Goal: Task Accomplishment & Management: Complete application form

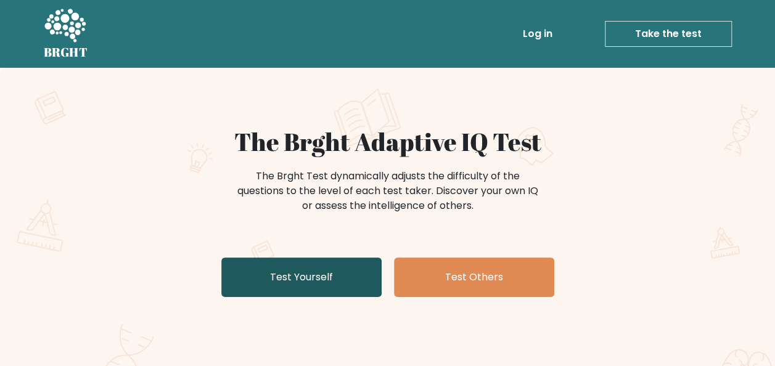
click at [324, 266] on link "Test Yourself" at bounding box center [301, 277] width 160 height 39
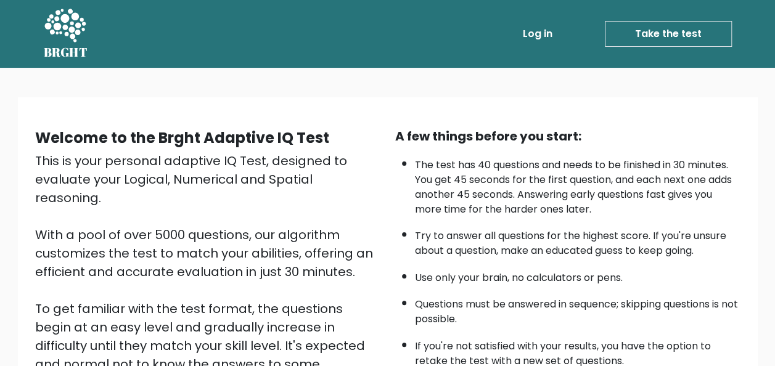
scroll to position [199, 0]
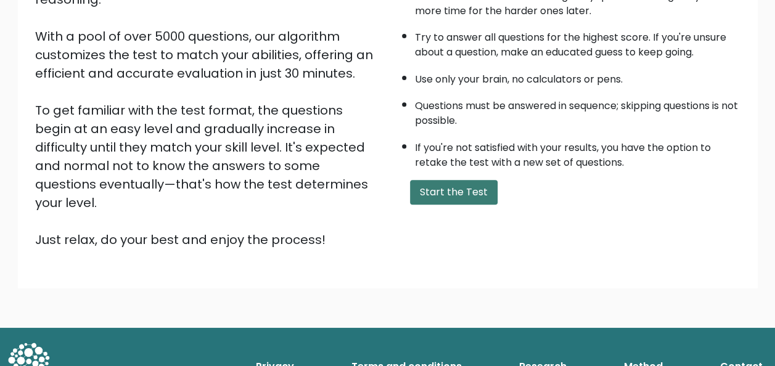
click at [487, 195] on button "Start the Test" at bounding box center [454, 192] width 88 height 25
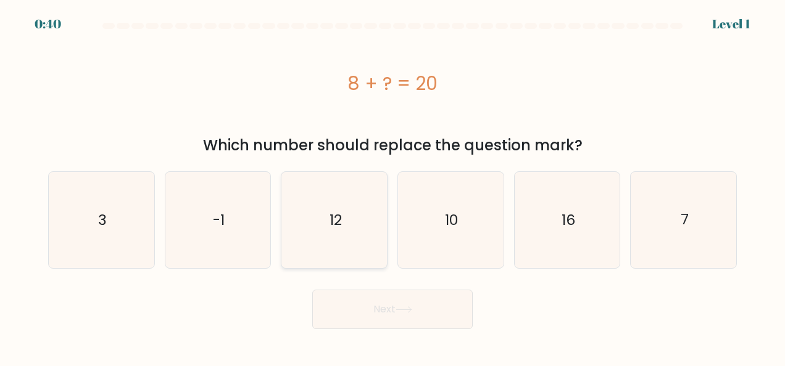
click at [349, 205] on icon "12" at bounding box center [334, 220] width 96 height 96
click at [392, 186] on input "c. 12" at bounding box center [392, 184] width 1 height 3
radio input "true"
click at [380, 307] on button "Next" at bounding box center [392, 309] width 160 height 39
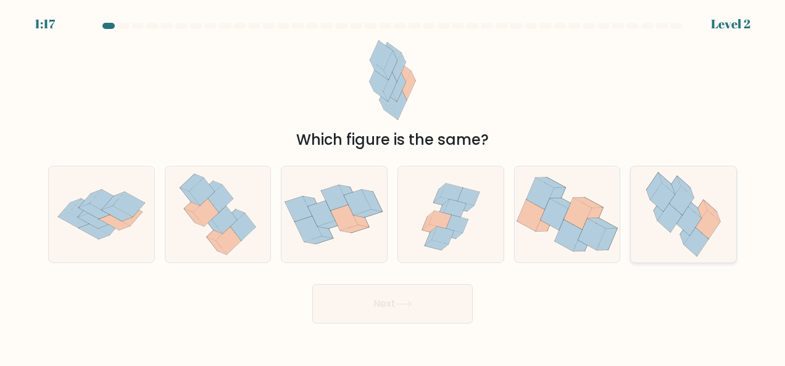
click at [715, 222] on icon at bounding box center [707, 224] width 25 height 29
click at [393, 186] on input "f." at bounding box center [392, 184] width 1 height 3
radio input "true"
click at [359, 289] on button "Next" at bounding box center [392, 303] width 160 height 39
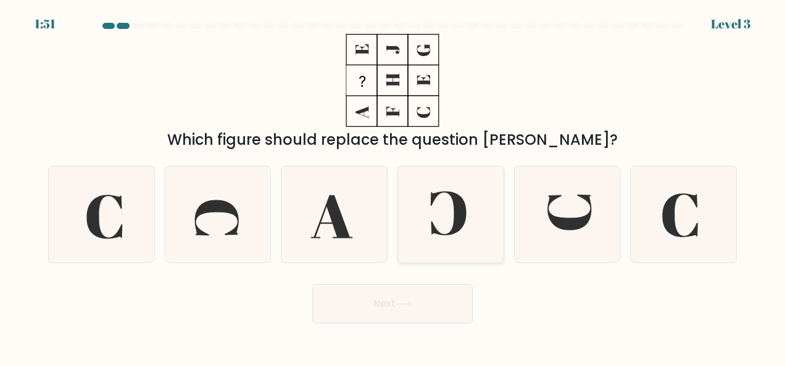
click at [450, 243] on icon at bounding box center [450, 215] width 96 height 96
click at [393, 186] on input "d." at bounding box center [392, 184] width 1 height 3
radio input "true"
click at [416, 313] on button "Next" at bounding box center [392, 303] width 160 height 39
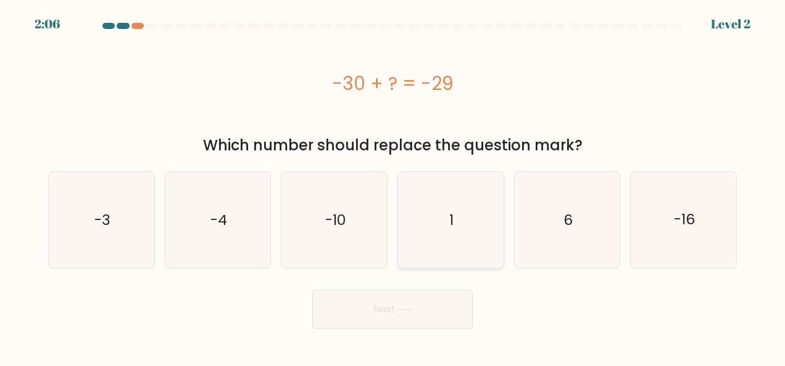
click at [472, 218] on icon "1" at bounding box center [450, 220] width 96 height 96
click at [393, 186] on input "d. 1" at bounding box center [392, 184] width 1 height 3
radio input "true"
click at [416, 313] on button "Next" at bounding box center [392, 309] width 160 height 39
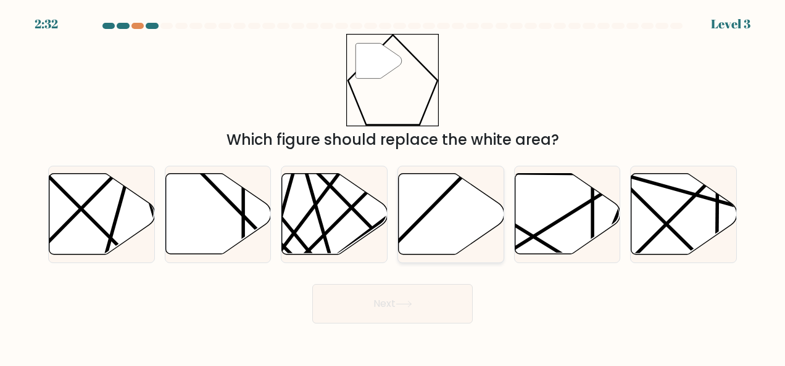
click at [435, 249] on icon at bounding box center [450, 214] width 105 height 81
click at [393, 186] on input "d." at bounding box center [392, 184] width 1 height 3
radio input "true"
click at [405, 309] on button "Next" at bounding box center [392, 303] width 160 height 39
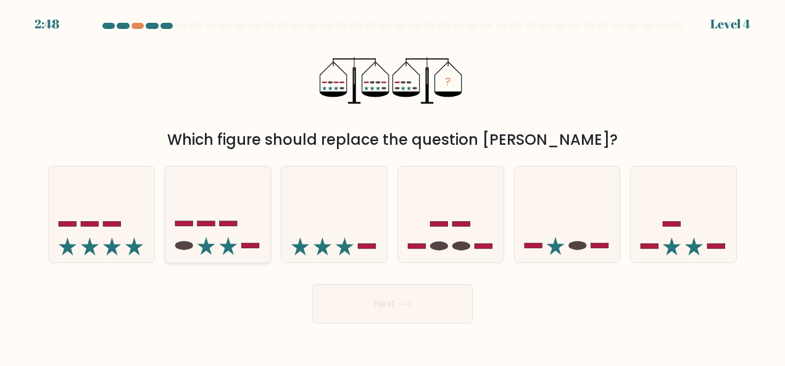
click at [222, 239] on icon at bounding box center [217, 214] width 105 height 87
click at [392, 186] on input "b." at bounding box center [392, 184] width 1 height 3
radio input "true"
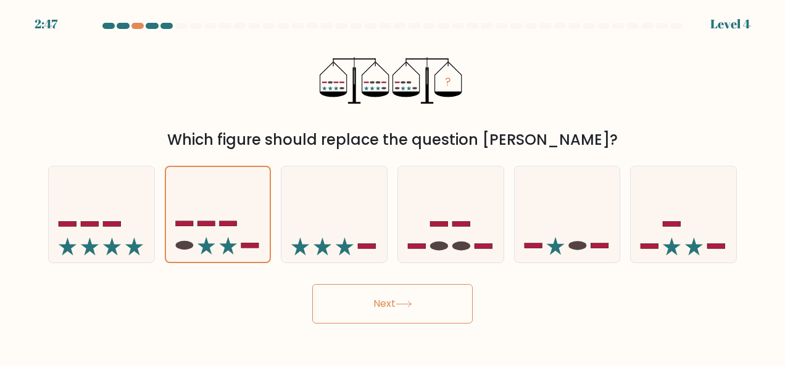
click at [366, 296] on button "Next" at bounding box center [392, 303] width 160 height 39
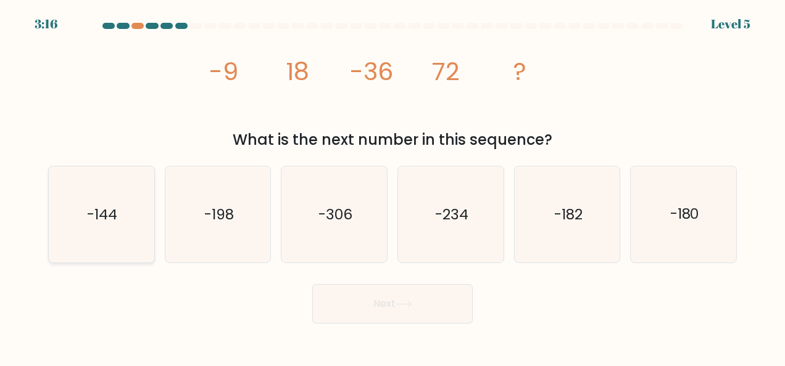
click at [110, 222] on text "-144" at bounding box center [102, 215] width 30 height 20
click at [392, 186] on input "a. -144" at bounding box center [392, 184] width 1 height 3
radio input "true"
click at [383, 319] on button "Next" at bounding box center [392, 303] width 160 height 39
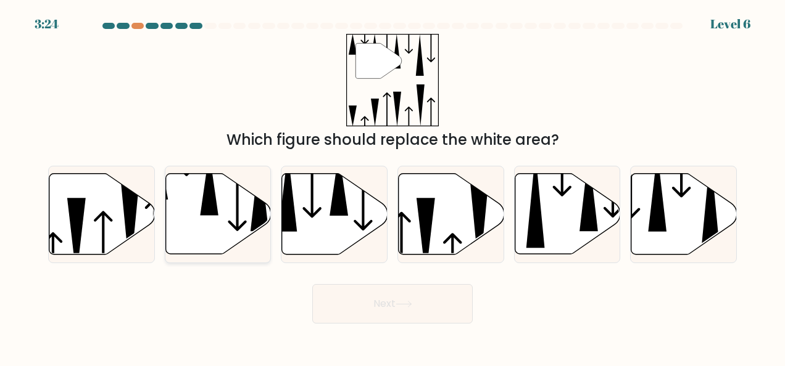
click at [234, 226] on icon at bounding box center [237, 193] width 19 height 78
click at [392, 186] on input "b." at bounding box center [392, 184] width 1 height 3
radio input "true"
click at [364, 301] on button "Next" at bounding box center [392, 303] width 160 height 39
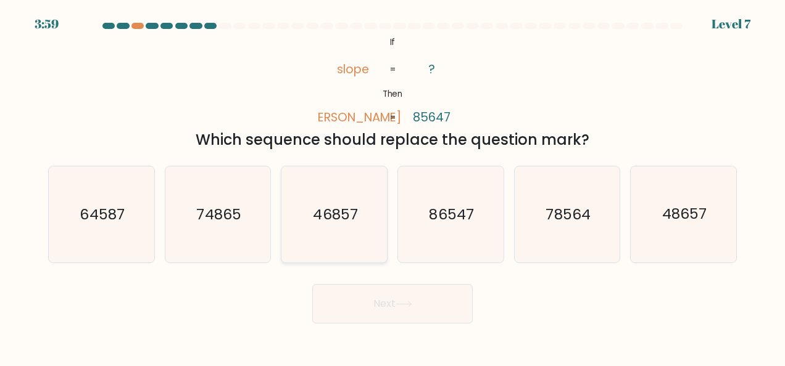
click at [348, 202] on icon "46857" at bounding box center [334, 215] width 96 height 96
click at [392, 186] on input "c. 46857" at bounding box center [392, 184] width 1 height 3
radio input "true"
click at [366, 299] on button "Next" at bounding box center [392, 303] width 160 height 39
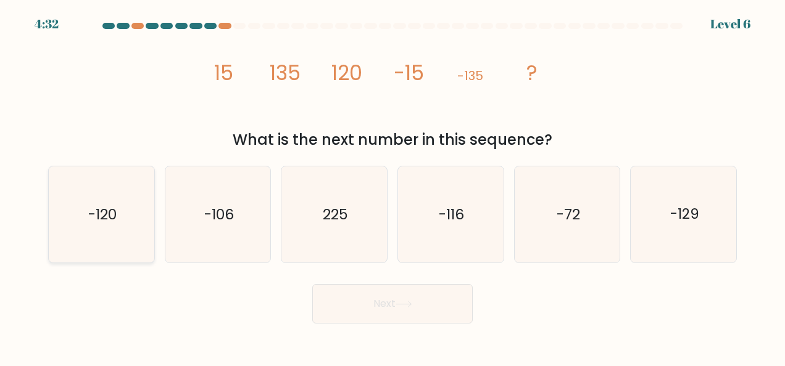
click at [134, 217] on icon "-120" at bounding box center [101, 215] width 96 height 96
click at [392, 186] on input "a. -120" at bounding box center [392, 184] width 1 height 3
radio input "true"
click at [406, 308] on button "Next" at bounding box center [392, 303] width 160 height 39
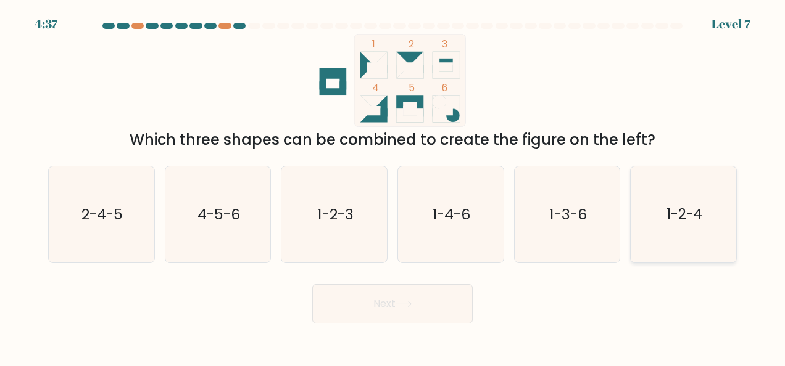
click at [651, 238] on icon "1-2-4" at bounding box center [683, 215] width 96 height 96
click at [393, 186] on input "f. 1-2-4" at bounding box center [392, 184] width 1 height 3
radio input "true"
click at [370, 311] on button "Next" at bounding box center [392, 303] width 160 height 39
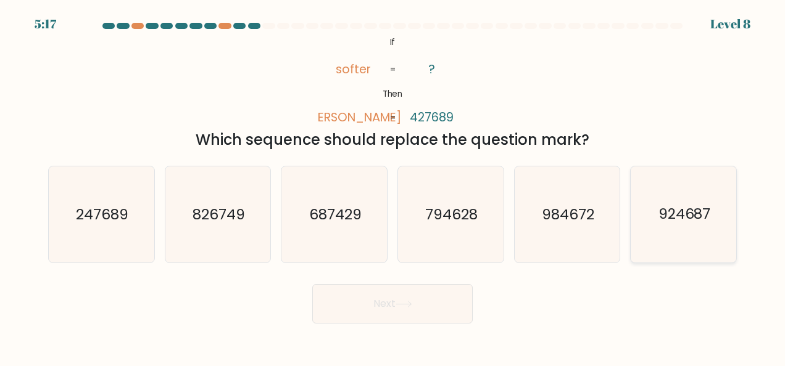
click at [659, 205] on text "924687" at bounding box center [684, 215] width 52 height 20
click at [393, 186] on input "f. 924687" at bounding box center [392, 184] width 1 height 3
radio input "true"
click at [406, 324] on body "5:16 Level 8 If" at bounding box center [392, 183] width 785 height 366
click at [413, 319] on button "Next" at bounding box center [392, 303] width 160 height 39
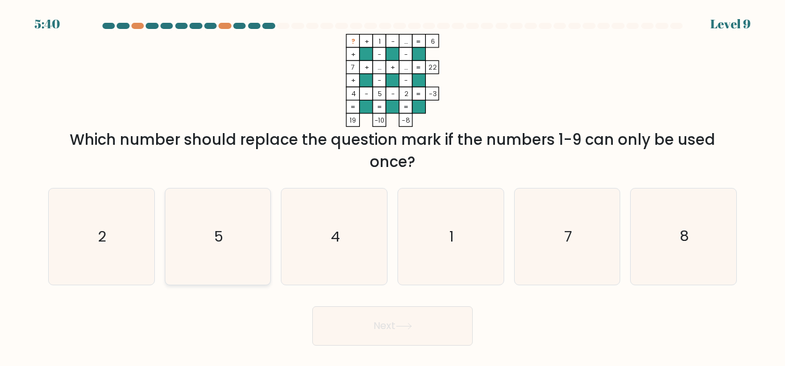
click at [243, 232] on icon "5" at bounding box center [218, 237] width 96 height 96
click at [392, 186] on input "b. 5" at bounding box center [392, 184] width 1 height 3
radio input "true"
click at [411, 322] on button "Next" at bounding box center [392, 326] width 160 height 39
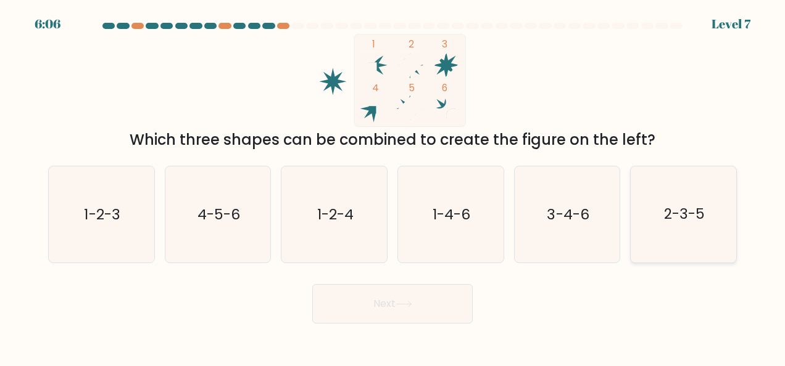
click at [668, 247] on icon "2-3-5" at bounding box center [683, 215] width 96 height 96
click at [393, 186] on input "f. 2-3-5" at bounding box center [392, 184] width 1 height 3
radio input "true"
click at [356, 352] on body "6:05 Level 7" at bounding box center [392, 183] width 785 height 366
click at [392, 322] on button "Next" at bounding box center [392, 303] width 160 height 39
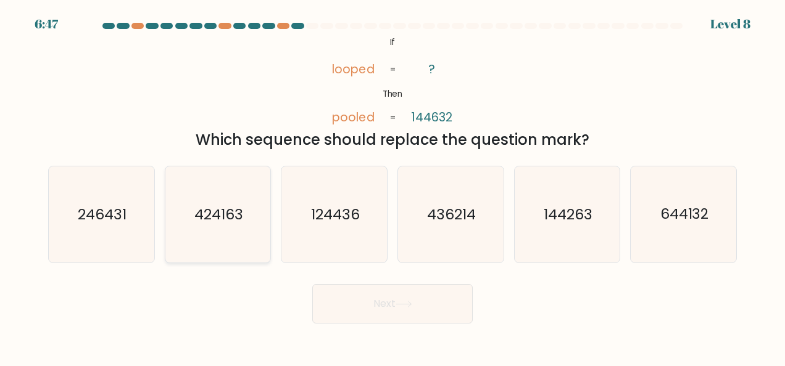
click at [215, 228] on icon "424163" at bounding box center [218, 215] width 96 height 96
click at [392, 186] on input "b. 424163" at bounding box center [392, 184] width 1 height 3
radio input "true"
click at [405, 323] on button "Next" at bounding box center [392, 303] width 160 height 39
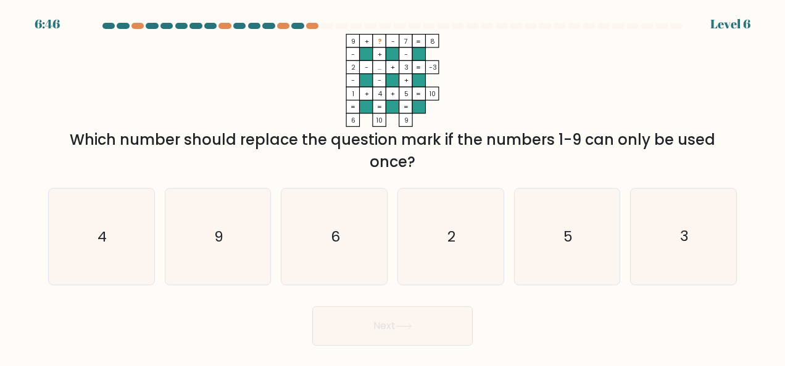
click at [411, 318] on button "Next" at bounding box center [392, 326] width 160 height 39
click at [356, 237] on icon "6" at bounding box center [334, 237] width 96 height 96
click at [392, 186] on input "c. 6" at bounding box center [392, 184] width 1 height 3
radio input "true"
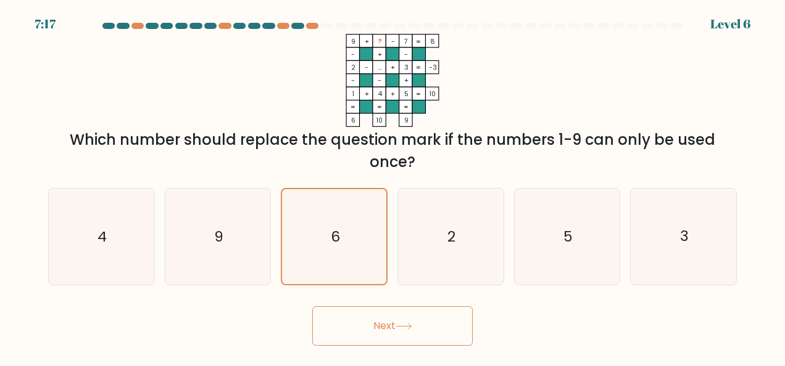
click at [400, 318] on button "Next" at bounding box center [392, 326] width 160 height 39
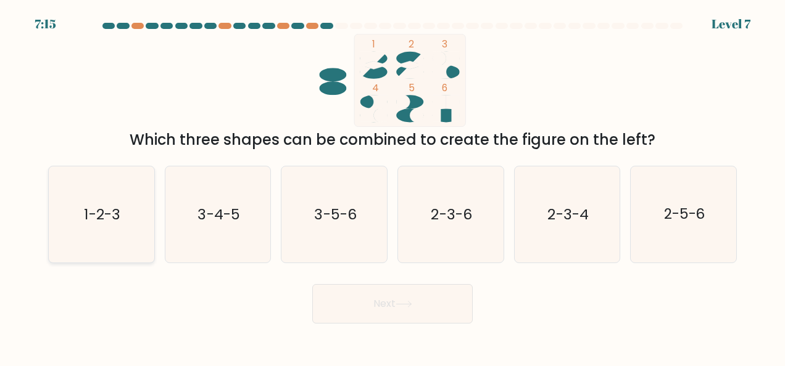
click at [112, 205] on text "1-2-3" at bounding box center [102, 215] width 36 height 20
click at [392, 186] on input "a. 1-2-3" at bounding box center [392, 184] width 1 height 3
radio input "true"
click at [423, 313] on button "Next" at bounding box center [392, 303] width 160 height 39
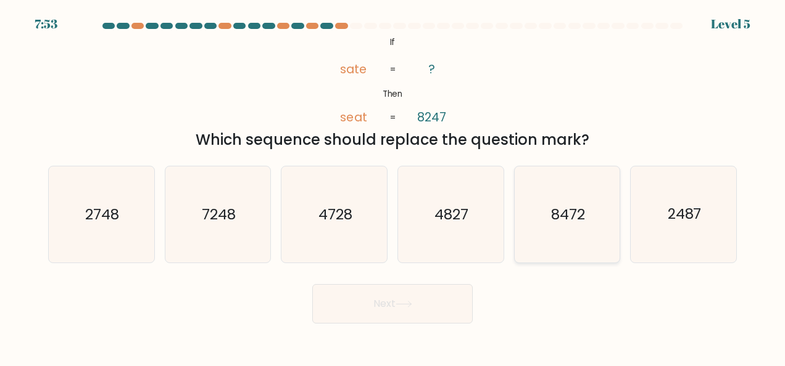
drag, startPoint x: 423, startPoint y: 313, endPoint x: 586, endPoint y: 224, distance: 185.5
click at [586, 224] on form "If ?" at bounding box center [392, 173] width 785 height 301
click at [586, 224] on icon "8472" at bounding box center [567, 215] width 96 height 96
click at [393, 186] on input "e. 8472" at bounding box center [392, 184] width 1 height 3
radio input "true"
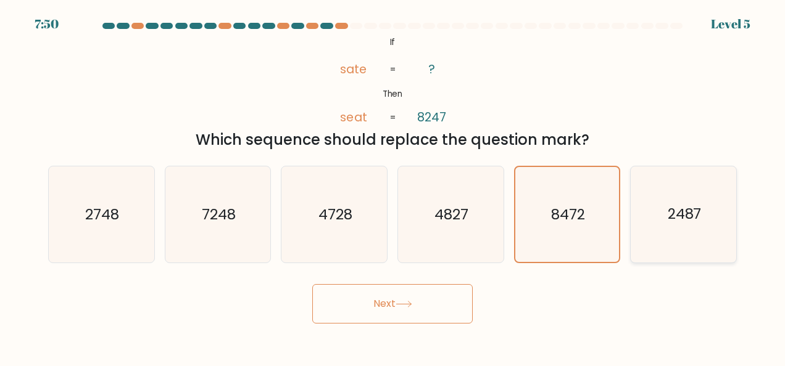
click at [666, 226] on icon "2487" at bounding box center [683, 215] width 96 height 96
click at [393, 186] on input "f. 2487" at bounding box center [392, 184] width 1 height 3
radio input "true"
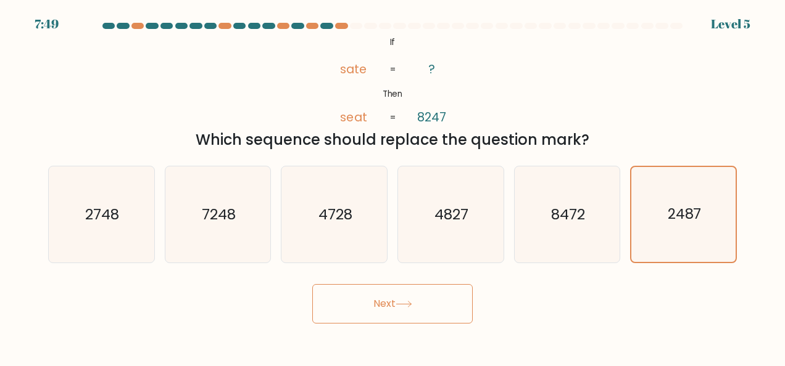
click at [379, 299] on button "Next" at bounding box center [392, 303] width 160 height 39
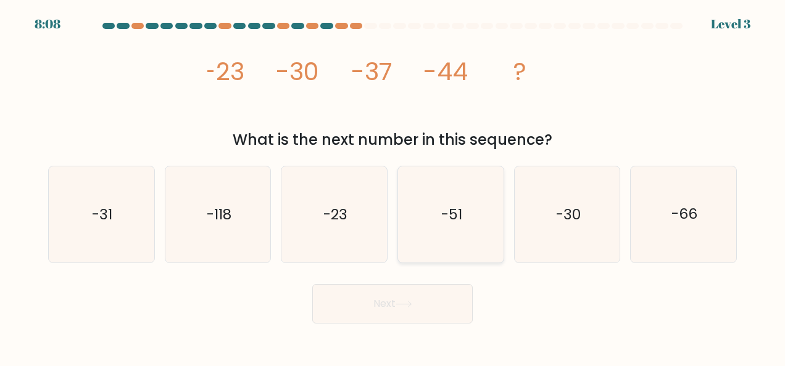
click at [429, 226] on icon "-51" at bounding box center [450, 215] width 96 height 96
click at [393, 186] on input "d. -51" at bounding box center [392, 184] width 1 height 3
radio input "true"
click at [419, 294] on button "Next" at bounding box center [392, 303] width 160 height 39
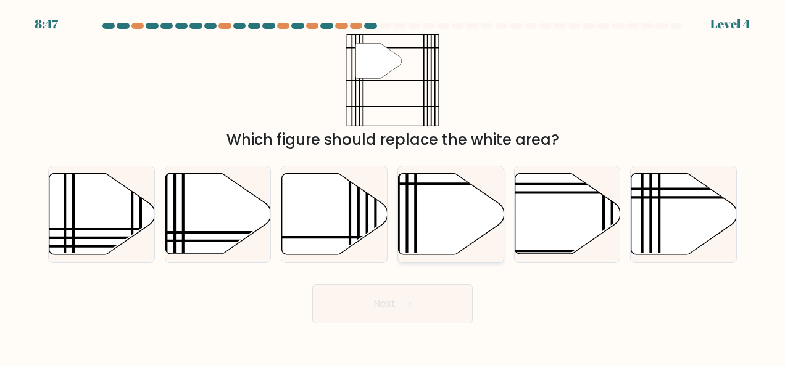
click at [432, 221] on icon at bounding box center [450, 214] width 105 height 81
click at [393, 186] on input "d." at bounding box center [392, 184] width 1 height 3
radio input "true"
click at [389, 301] on button "Next" at bounding box center [392, 303] width 160 height 39
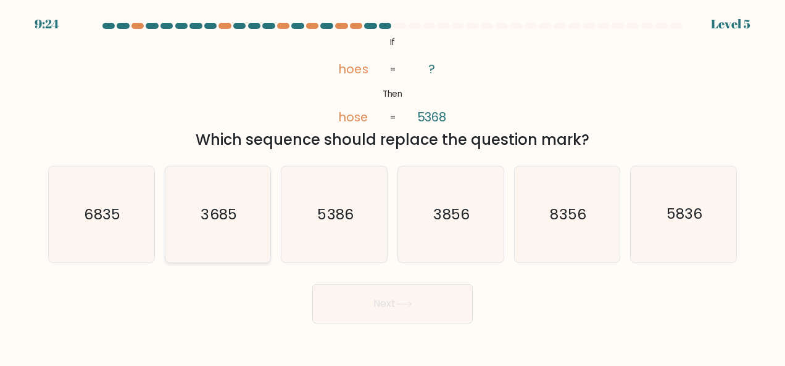
click at [215, 183] on icon "3685" at bounding box center [218, 215] width 96 height 96
click at [392, 183] on input "b. 3685" at bounding box center [392, 184] width 1 height 3
radio input "true"
click at [377, 297] on button "Next" at bounding box center [392, 303] width 160 height 39
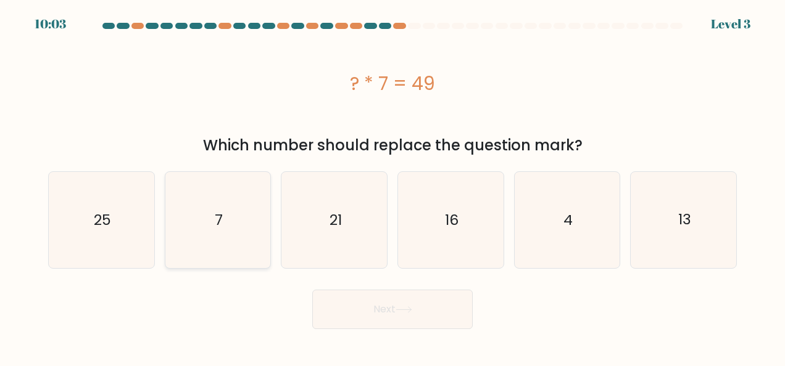
click at [249, 203] on icon "7" at bounding box center [218, 220] width 96 height 96
click at [392, 186] on input "b. 7" at bounding box center [392, 184] width 1 height 3
radio input "true"
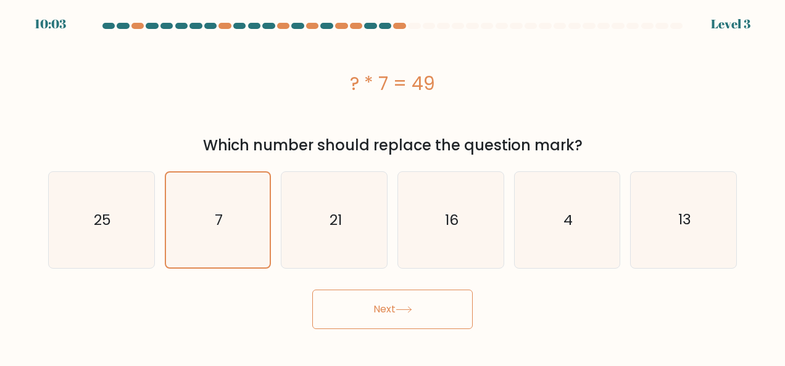
click at [420, 296] on button "Next" at bounding box center [392, 309] width 160 height 39
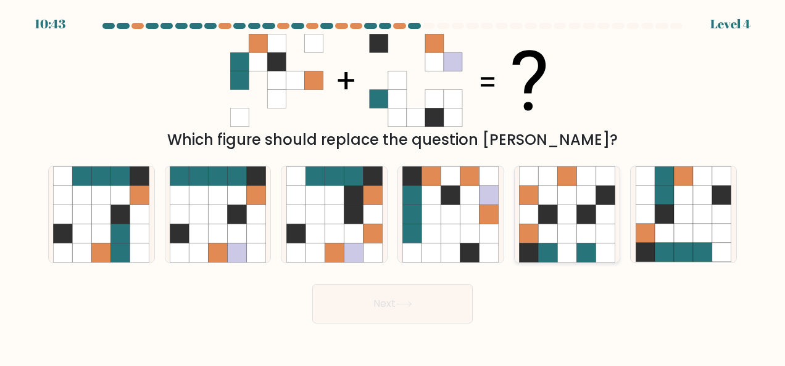
click at [590, 216] on icon at bounding box center [585, 214] width 19 height 19
click at [393, 186] on input "e." at bounding box center [392, 184] width 1 height 3
radio input "true"
click at [434, 325] on body "10:42 Level 4" at bounding box center [392, 183] width 785 height 366
click at [430, 310] on button "Next" at bounding box center [392, 303] width 160 height 39
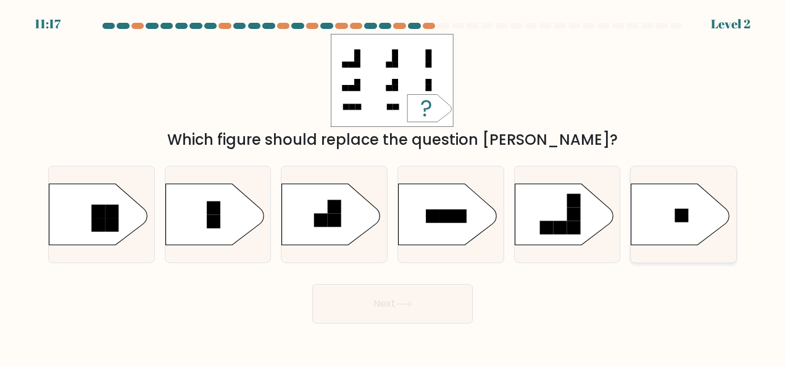
click at [697, 187] on icon at bounding box center [680, 215] width 99 height 62
click at [393, 186] on input "f." at bounding box center [392, 184] width 1 height 3
radio input "true"
click at [374, 309] on button "Next" at bounding box center [392, 303] width 160 height 39
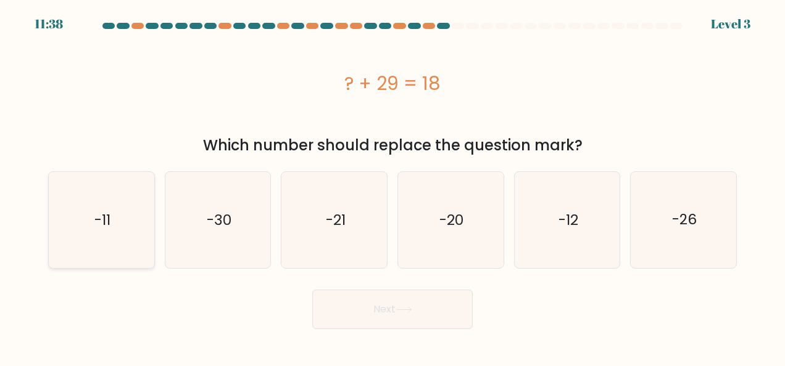
click at [116, 253] on icon "-11" at bounding box center [101, 220] width 96 height 96
click at [392, 186] on input "a. -11" at bounding box center [392, 184] width 1 height 3
radio input "true"
click at [356, 297] on button "Next" at bounding box center [392, 309] width 160 height 39
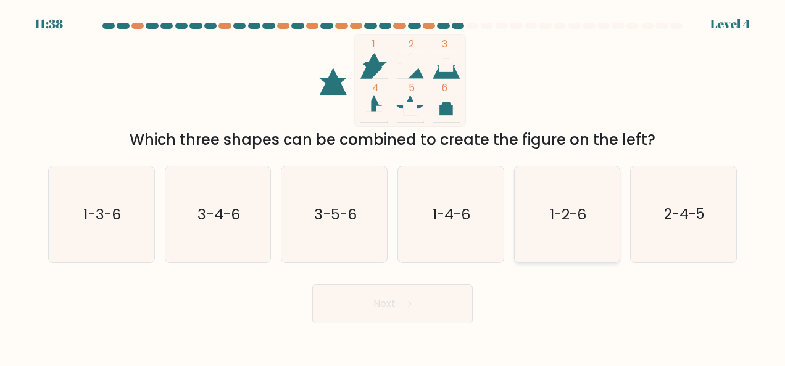
click at [575, 190] on icon "1-2-6" at bounding box center [567, 215] width 96 height 96
click at [393, 186] on input "e. 1-2-6" at bounding box center [392, 184] width 1 height 3
radio input "true"
click at [364, 323] on button "Next" at bounding box center [392, 303] width 160 height 39
click at [369, 321] on button "Next" at bounding box center [392, 303] width 160 height 39
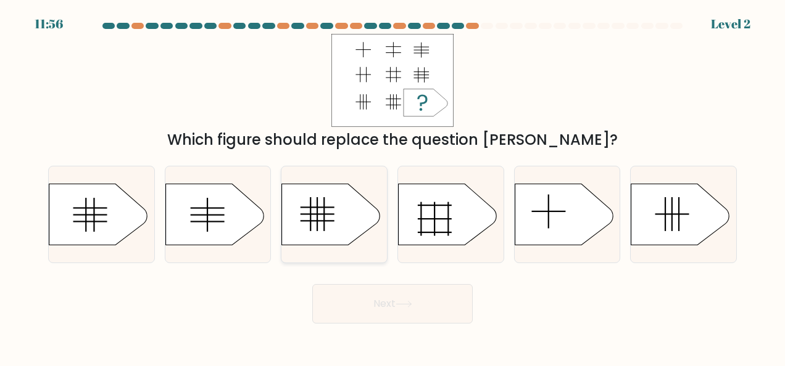
click at [344, 211] on icon at bounding box center [331, 215] width 99 height 62
click at [392, 186] on input "c." at bounding box center [392, 184] width 1 height 3
radio input "true"
click at [682, 227] on icon at bounding box center [680, 215] width 99 height 62
click at [393, 186] on input "f." at bounding box center [392, 184] width 1 height 3
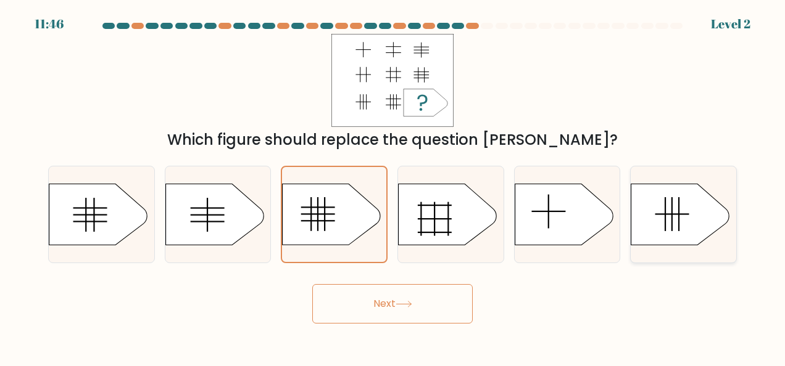
radio input "true"
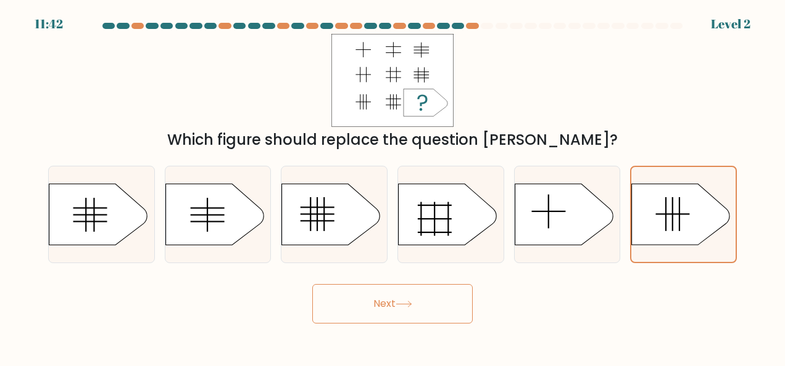
click at [433, 290] on button "Next" at bounding box center [392, 303] width 160 height 39
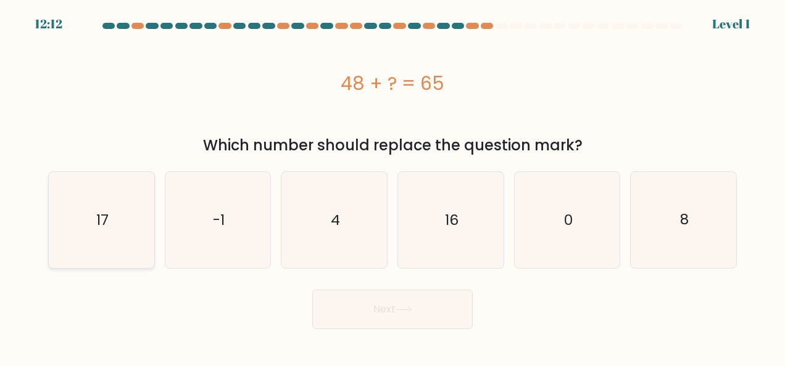
click at [97, 240] on icon "17" at bounding box center [101, 220] width 96 height 96
click at [392, 186] on input "a. 17" at bounding box center [392, 184] width 1 height 3
radio input "true"
click at [411, 323] on button "Next" at bounding box center [392, 309] width 160 height 39
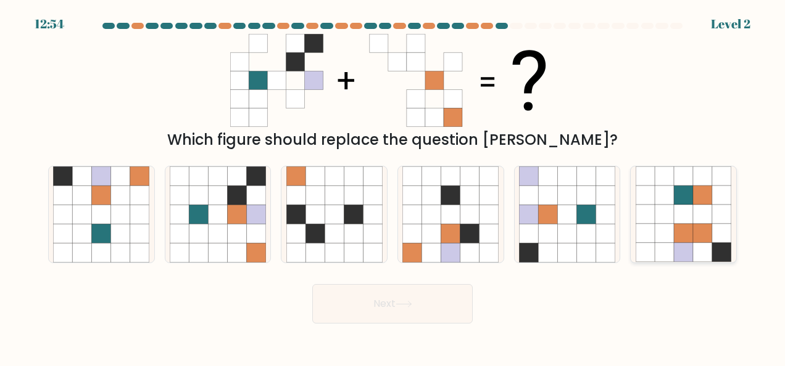
click at [673, 229] on icon at bounding box center [663, 233] width 19 height 19
click at [393, 186] on input "f." at bounding box center [392, 184] width 1 height 3
radio input "true"
click at [445, 310] on button "Next" at bounding box center [392, 303] width 160 height 39
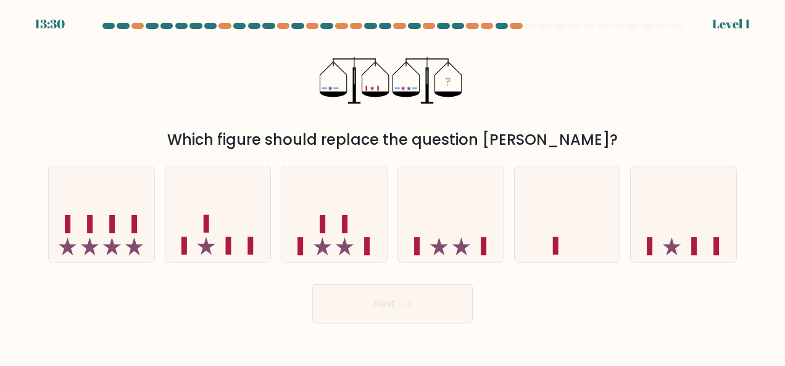
click at [469, 276] on form at bounding box center [392, 173] width 785 height 301
click at [465, 254] on icon at bounding box center [461, 246] width 18 height 18
click at [393, 186] on input "d." at bounding box center [392, 184] width 1 height 3
radio input "true"
click at [424, 306] on button "Next" at bounding box center [392, 303] width 160 height 39
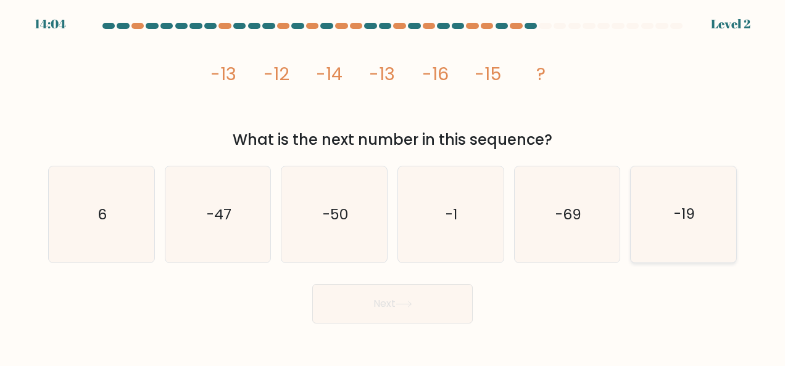
click at [658, 230] on icon "-19" at bounding box center [683, 215] width 96 height 96
click at [393, 186] on input "f. -19" at bounding box center [392, 184] width 1 height 3
radio input "true"
click at [377, 327] on body "14:03 Level 2" at bounding box center [392, 183] width 785 height 366
click at [403, 313] on button "Next" at bounding box center [392, 303] width 160 height 39
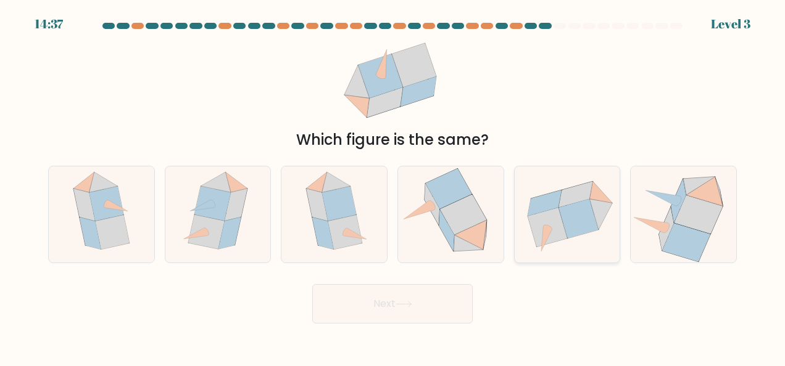
click at [574, 199] on icon at bounding box center [575, 195] width 34 height 26
click at [393, 186] on input "e." at bounding box center [392, 184] width 1 height 3
radio input "true"
click at [402, 305] on icon at bounding box center [403, 304] width 17 height 7
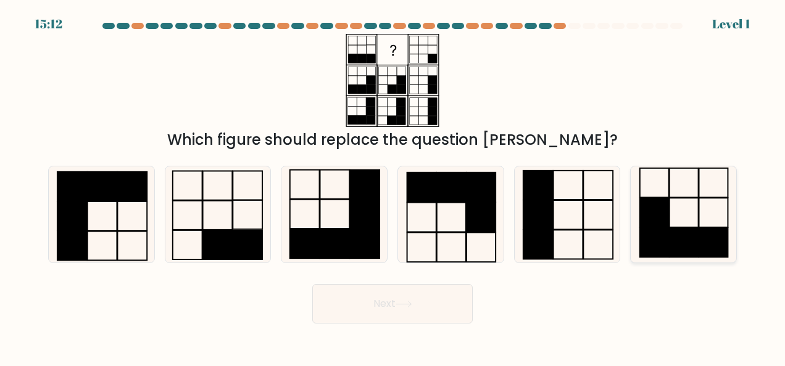
click at [702, 200] on icon at bounding box center [683, 215] width 96 height 96
click at [393, 186] on input "f." at bounding box center [392, 184] width 1 height 3
radio input "true"
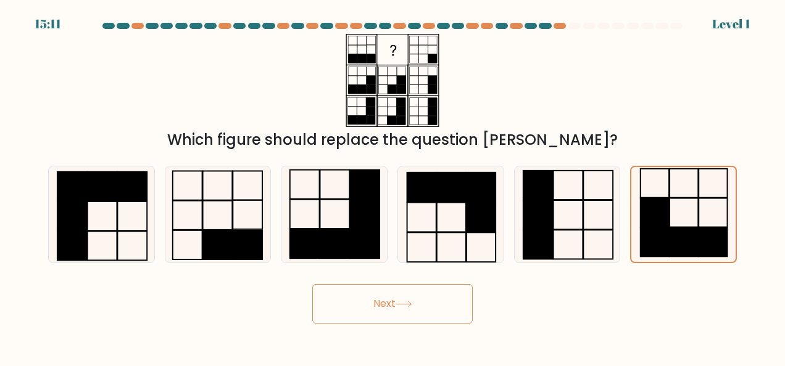
click at [428, 313] on button "Next" at bounding box center [392, 303] width 160 height 39
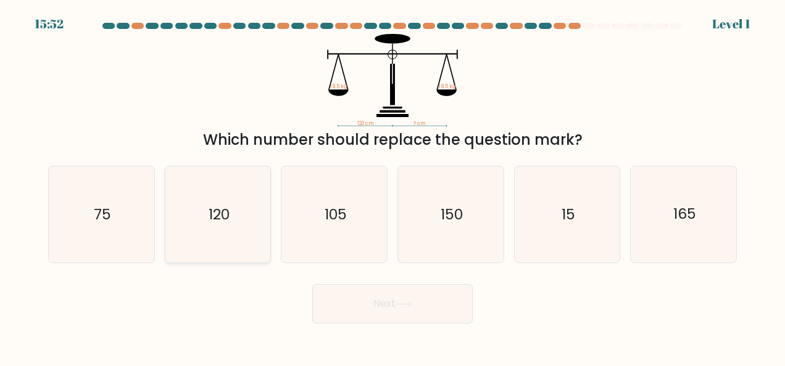
click at [235, 217] on icon "120" at bounding box center [218, 215] width 96 height 96
click at [392, 186] on input "b. 120" at bounding box center [392, 184] width 1 height 3
radio input "true"
click at [406, 304] on icon at bounding box center [403, 305] width 15 height 6
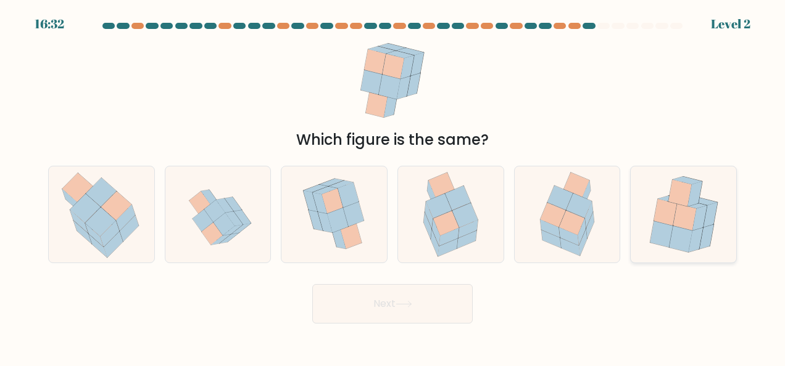
click at [657, 212] on icon at bounding box center [664, 212] width 23 height 27
click at [393, 186] on input "f." at bounding box center [392, 184] width 1 height 3
radio input "true"
click at [657, 212] on icon at bounding box center [665, 212] width 23 height 26
click at [393, 186] on input "f." at bounding box center [392, 184] width 1 height 3
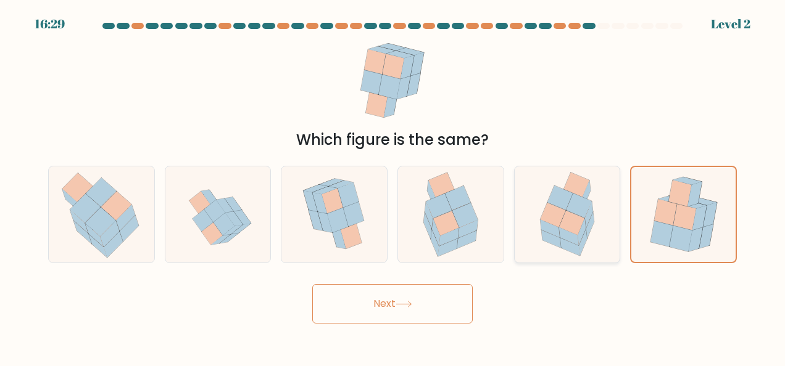
click at [565, 212] on icon at bounding box center [572, 223] width 26 height 25
click at [393, 186] on input "e." at bounding box center [392, 184] width 1 height 3
radio input "true"
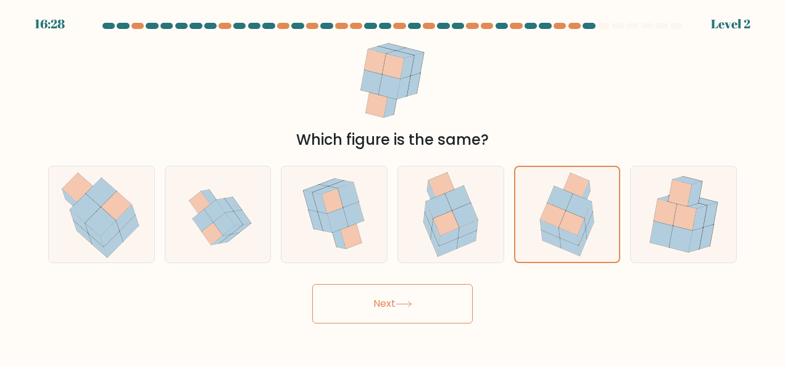
click at [388, 303] on button "Next" at bounding box center [392, 303] width 160 height 39
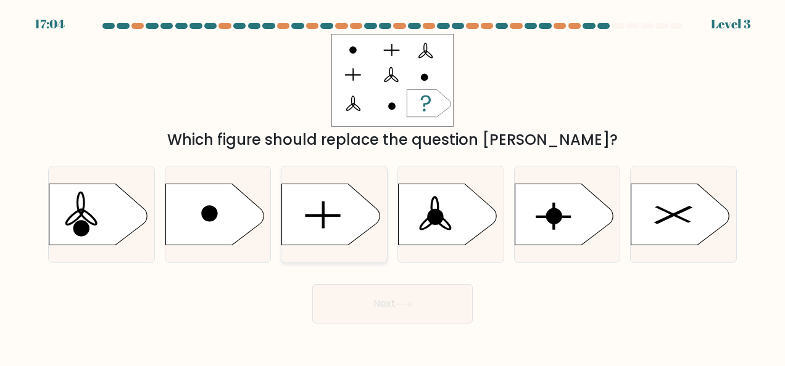
click at [335, 193] on icon at bounding box center [331, 215] width 99 height 62
click at [392, 186] on input "c." at bounding box center [392, 184] width 1 height 3
radio input "true"
click at [377, 295] on button "Next" at bounding box center [392, 303] width 160 height 39
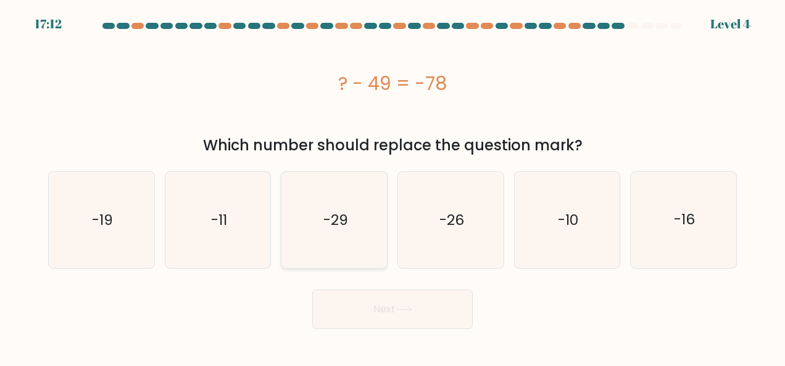
click at [342, 237] on icon "-29" at bounding box center [334, 220] width 96 height 96
click at [392, 186] on input "c. -29" at bounding box center [392, 184] width 1 height 3
radio input "true"
click at [370, 310] on button "Next" at bounding box center [392, 309] width 160 height 39
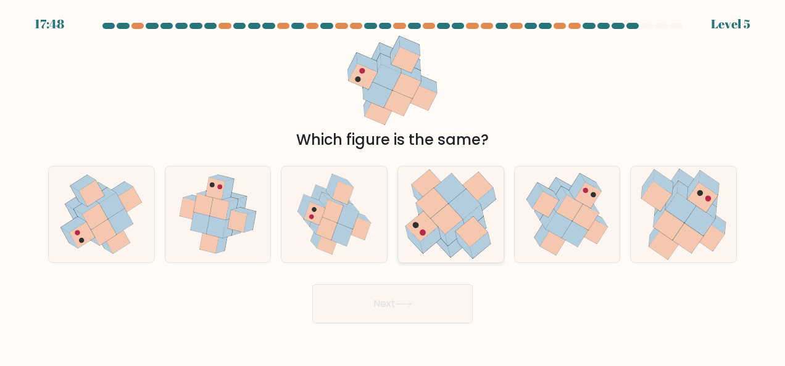
click at [416, 252] on icon at bounding box center [450, 215] width 105 height 96
click at [393, 186] on input "d." at bounding box center [392, 184] width 1 height 3
radio input "true"
click at [410, 297] on button "Next" at bounding box center [392, 303] width 160 height 39
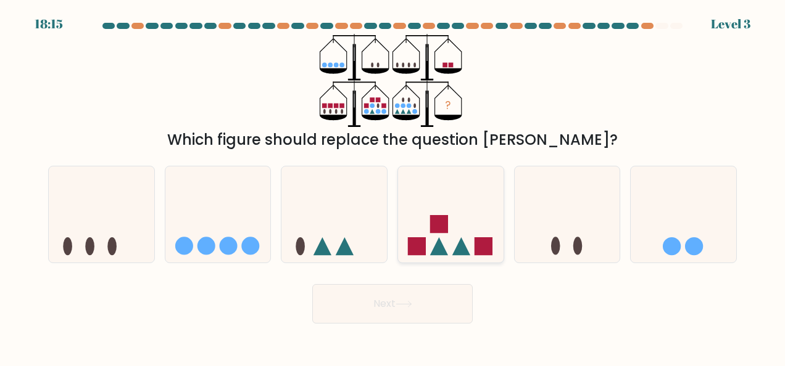
click at [439, 207] on icon at bounding box center [450, 214] width 105 height 87
click at [393, 186] on input "d." at bounding box center [392, 184] width 1 height 3
radio input "true"
click at [369, 295] on button "Next" at bounding box center [392, 303] width 160 height 39
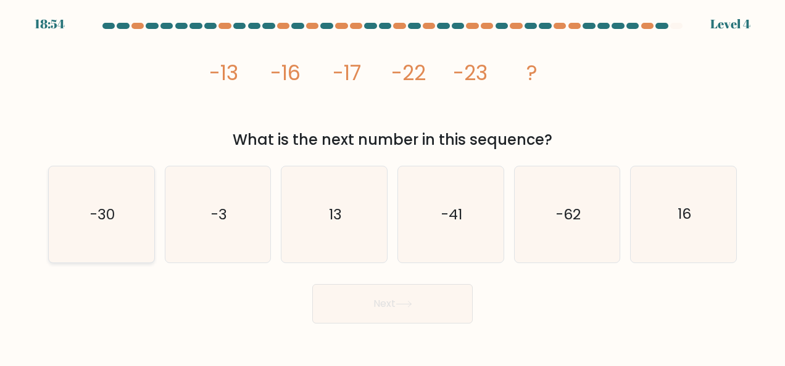
click at [118, 227] on icon "-30" at bounding box center [101, 215] width 96 height 96
click at [392, 186] on input "a. -30" at bounding box center [392, 184] width 1 height 3
radio input "true"
click at [382, 291] on button "Next" at bounding box center [392, 303] width 160 height 39
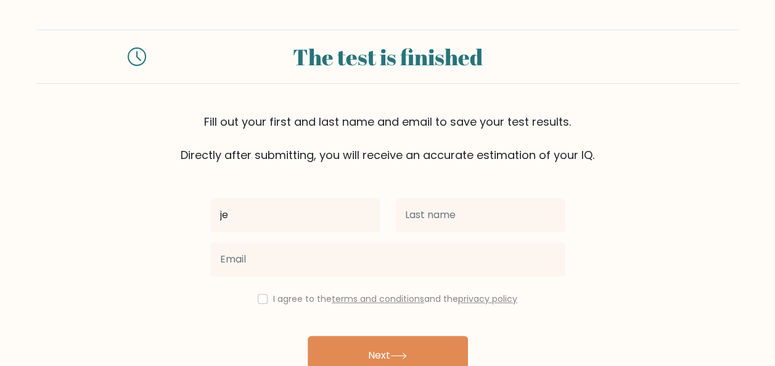
type input "Jennica Faith"
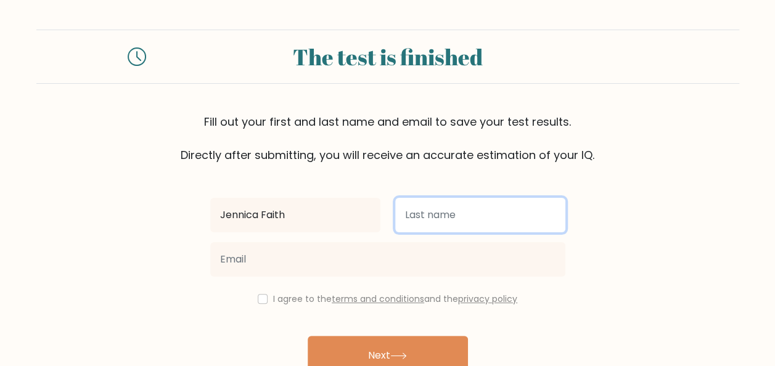
click at [440, 217] on input "text" at bounding box center [480, 215] width 170 height 35
type input "Silvela"
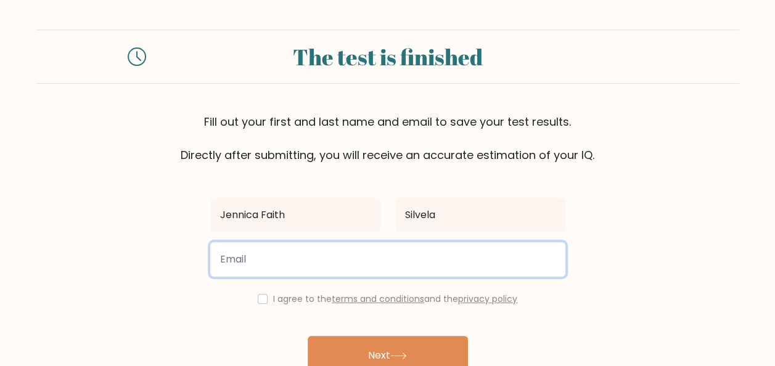
type input "heyitsjennicaxx@gmail.com"
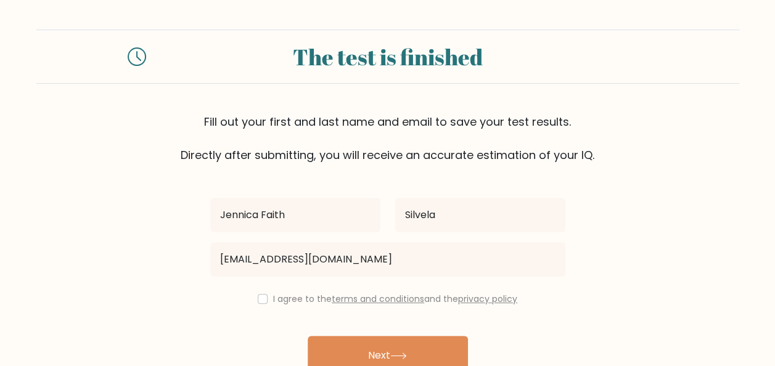
click at [267, 300] on div "I agree to the terms and conditions and the privacy policy" at bounding box center [388, 299] width 370 height 15
click at [253, 305] on div "I agree to the terms and conditions and the privacy policy" at bounding box center [388, 299] width 370 height 15
click at [258, 300] on input "checkbox" at bounding box center [263, 299] width 10 height 10
checkbox input "true"
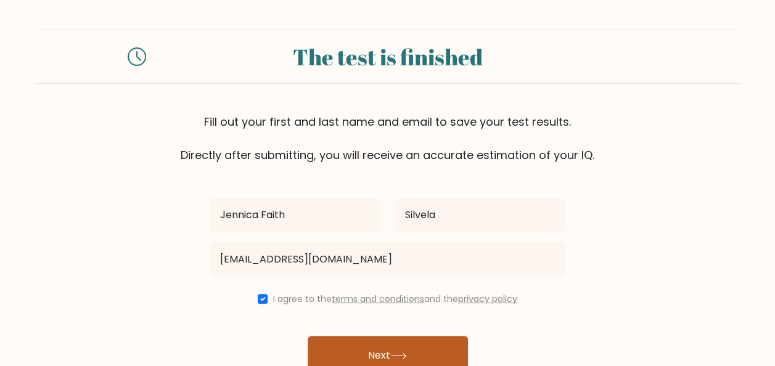
click at [399, 353] on icon at bounding box center [398, 356] width 17 height 7
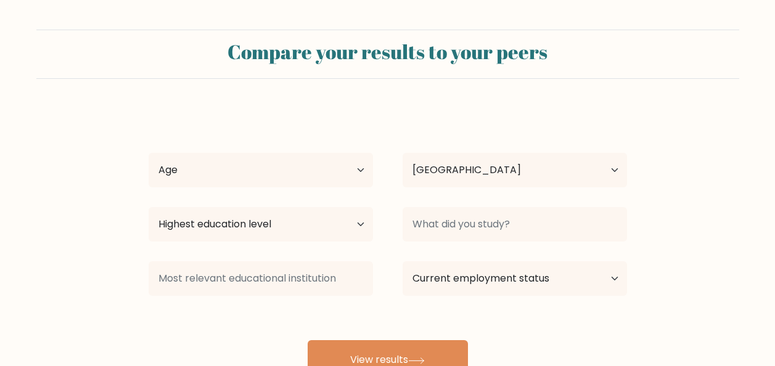
select select "PH"
click at [359, 175] on select "Age Under 18 years old 18-24 years old 25-34 years old 35-44 years old 45-54 ye…" at bounding box center [261, 170] width 225 height 35
select select "25_34"
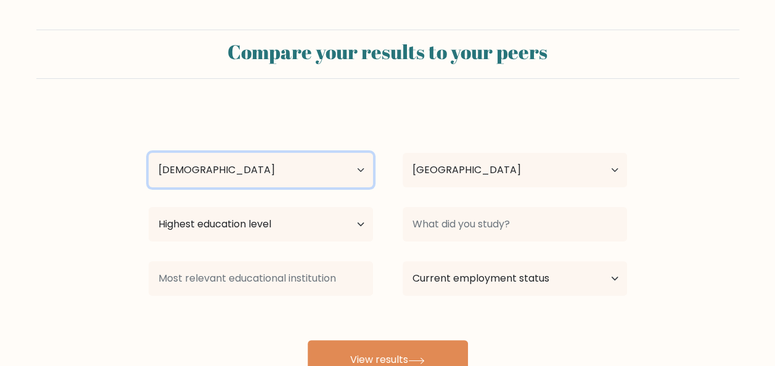
click at [149, 153] on select "Age Under 18 years old 18-24 years old 25-34 years old 35-44 years old 45-54 ye…" at bounding box center [261, 170] width 225 height 35
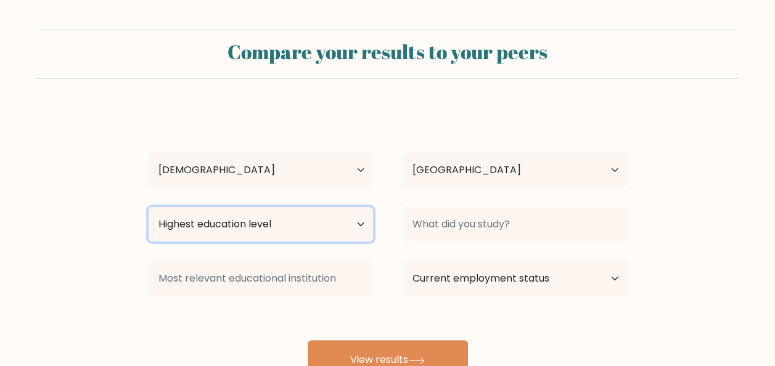
click at [256, 222] on select "Highest education level No schooling Primary Lower Secondary Upper Secondary Oc…" at bounding box center [261, 224] width 225 height 35
select select "bachelors_degree"
click at [149, 207] on select "Highest education level No schooling Primary Lower Secondary Upper Secondary Oc…" at bounding box center [261, 224] width 225 height 35
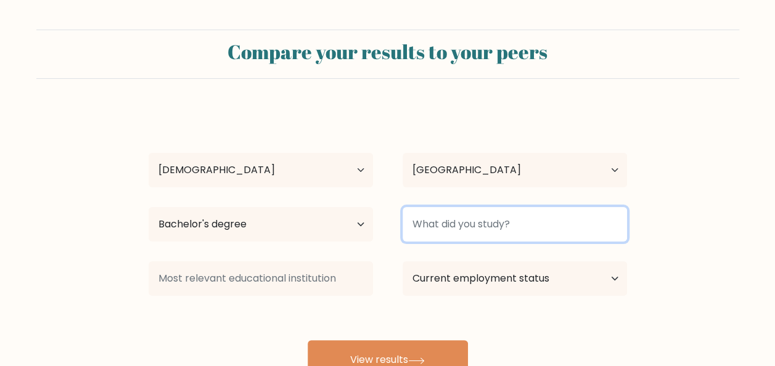
click at [491, 228] on input at bounding box center [515, 224] width 225 height 35
type input "m"
type input "B"
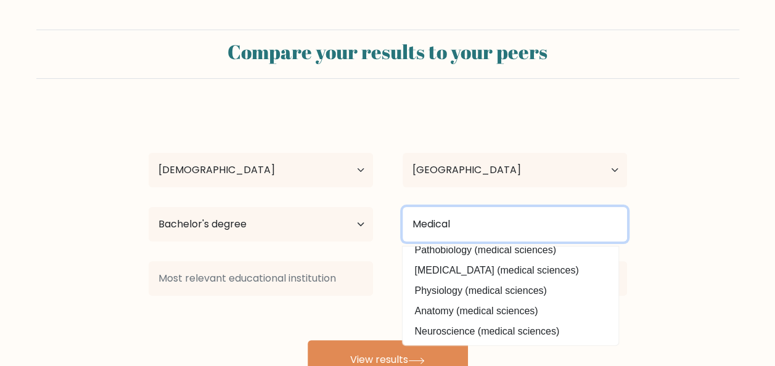
click at [488, 214] on input "Medical" at bounding box center [515, 224] width 225 height 35
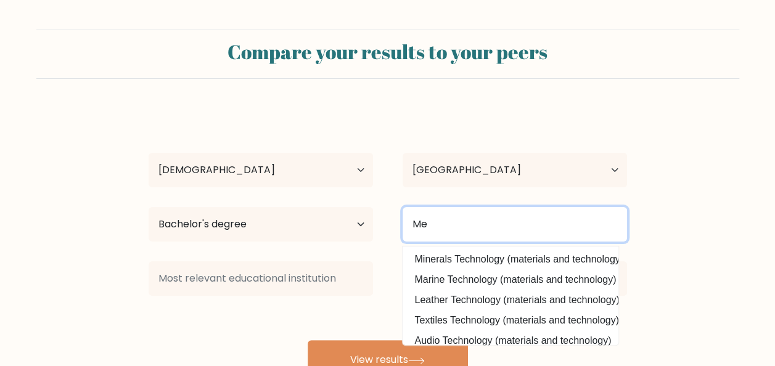
type input "M"
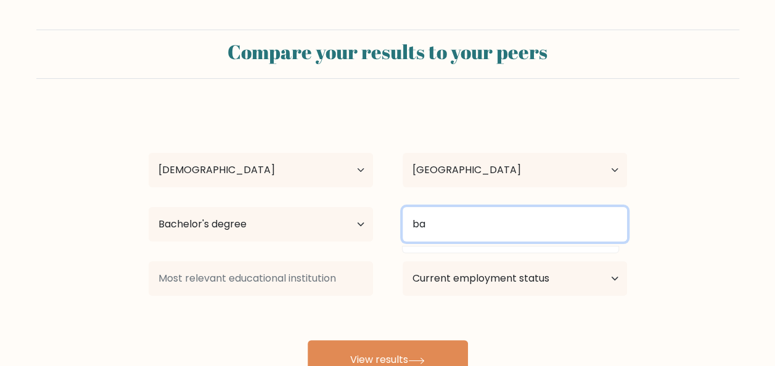
type input "b"
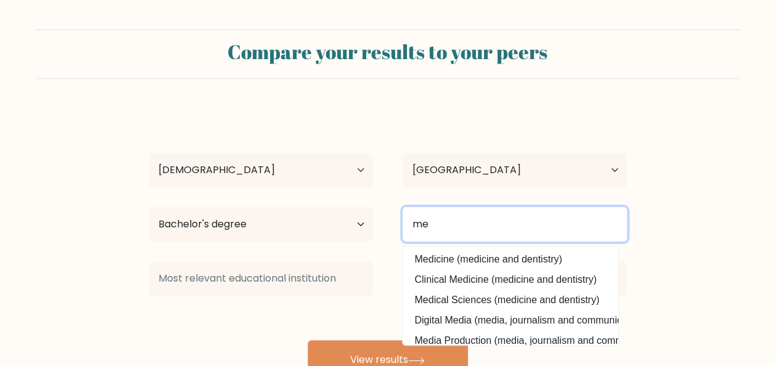
type input "m"
type input "N"
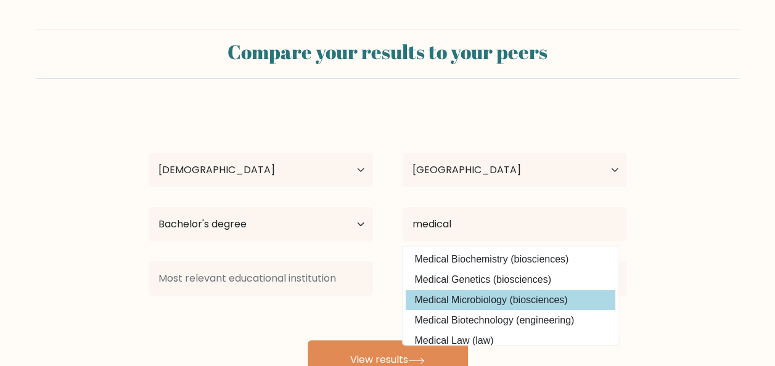
click at [466, 294] on option "Medical Microbiology (biosciences)" at bounding box center [511, 300] width 210 height 20
type input "Medical Microbiology"
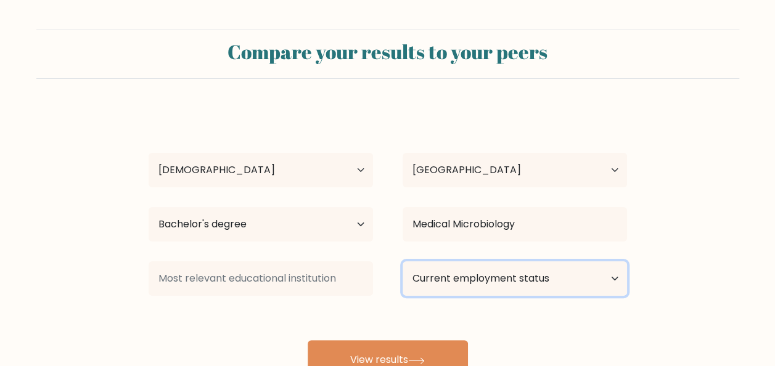
click at [468, 281] on select "Current employment status Employed Student Retired Other / prefer not to answer" at bounding box center [515, 279] width 225 height 35
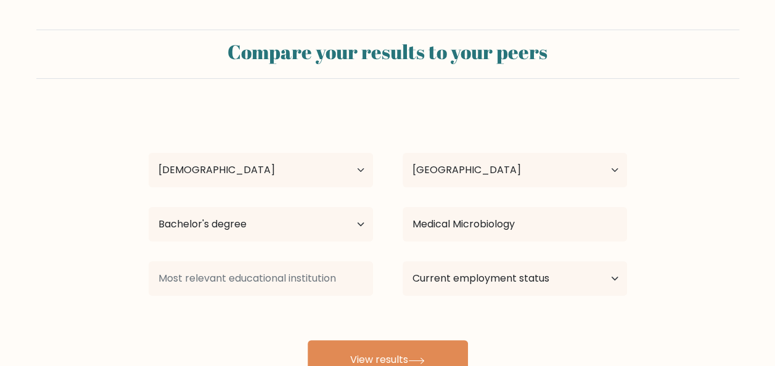
click at [456, 332] on div "Jennica Faith Silvela Age Under 18 years old 18-24 years old 25-34 years old 35…" at bounding box center [387, 244] width 493 height 271
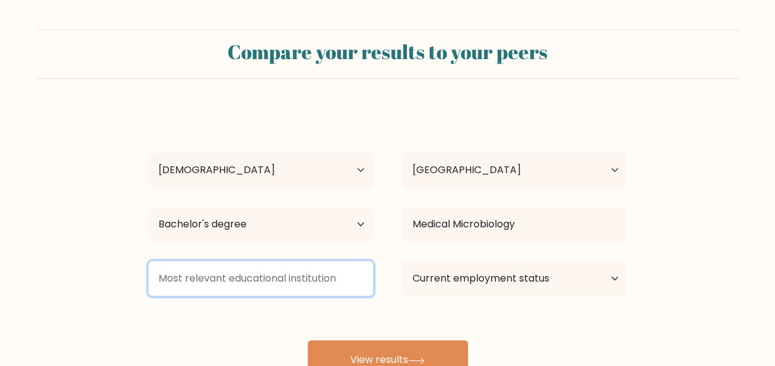
click at [280, 285] on input at bounding box center [261, 279] width 225 height 35
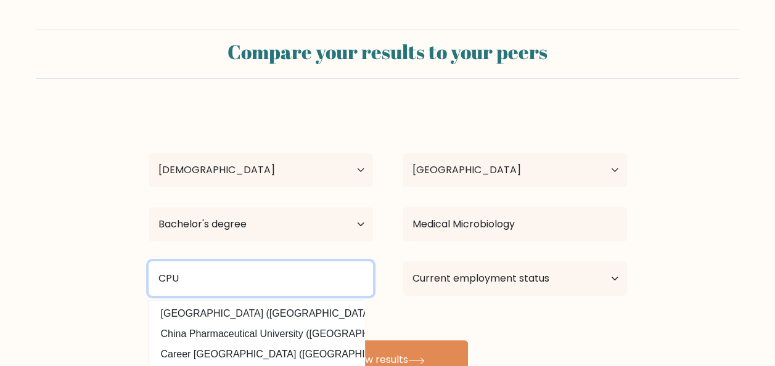
type input "CPU"
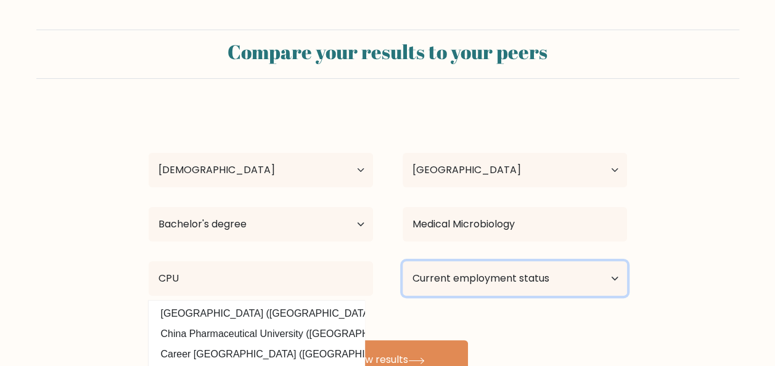
click at [411, 273] on select "Current employment status Employed Student Retired Other / prefer not to answer" at bounding box center [515, 279] width 225 height 35
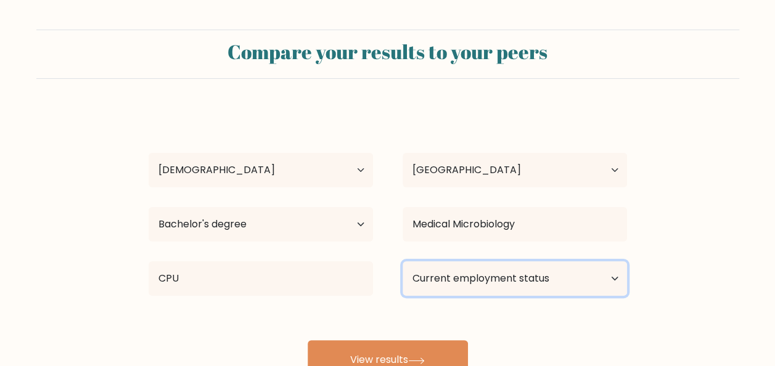
select select "other"
click at [403, 262] on select "Current employment status Employed Student Retired Other / prefer not to answer" at bounding box center [515, 279] width 225 height 35
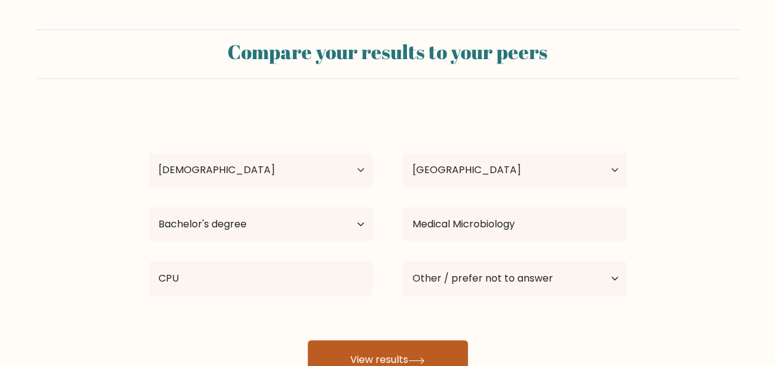
click at [397, 348] on button "View results" at bounding box center [388, 359] width 160 height 39
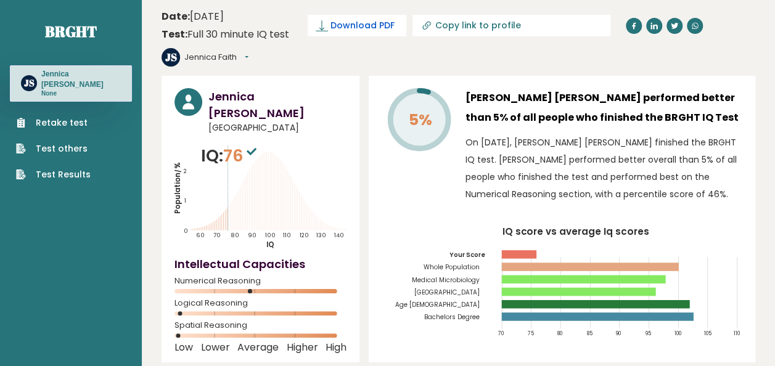
click at [337, 25] on span "Download PDF" at bounding box center [363, 25] width 64 height 13
